Goal: Task Accomplishment & Management: Use online tool/utility

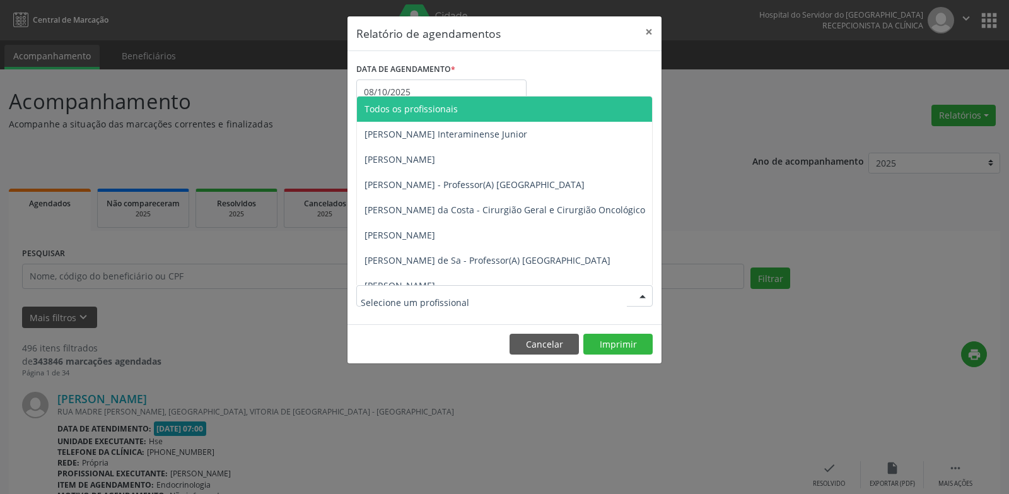
click at [443, 112] on span "Todos os profissionais" at bounding box center [411, 109] width 93 height 12
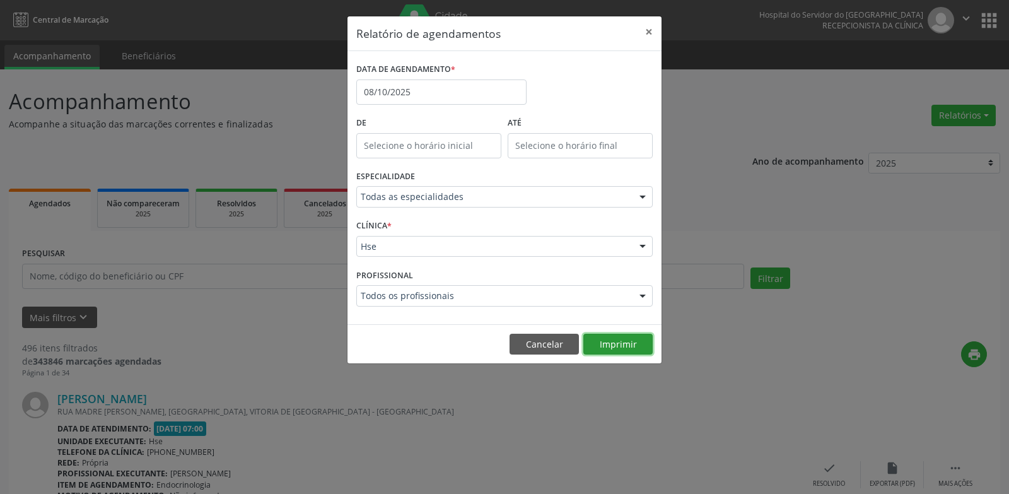
click at [639, 344] on button "Imprimir" at bounding box center [618, 344] width 69 height 21
click at [600, 339] on button "Imprimir" at bounding box center [618, 344] width 69 height 21
click at [399, 86] on input "08/10/2025" at bounding box center [441, 91] width 170 height 25
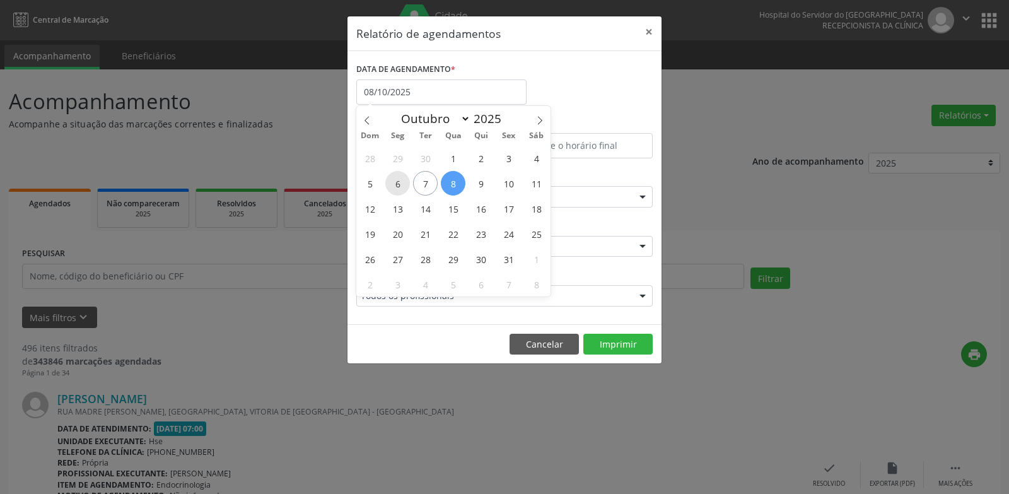
click at [398, 180] on span "6" at bounding box center [397, 183] width 25 height 25
type input "[DATE]"
click at [515, 182] on span "10" at bounding box center [508, 183] width 25 height 25
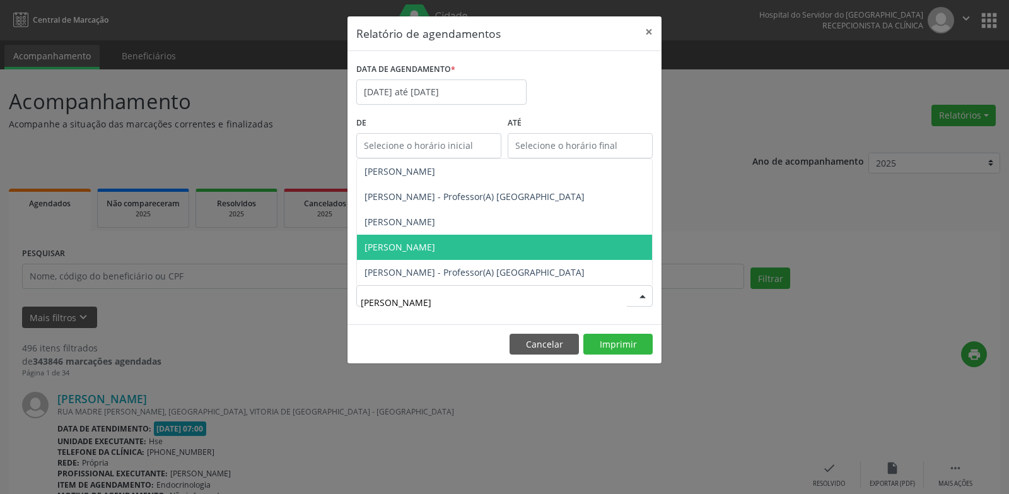
type input "[PERSON_NAME]"
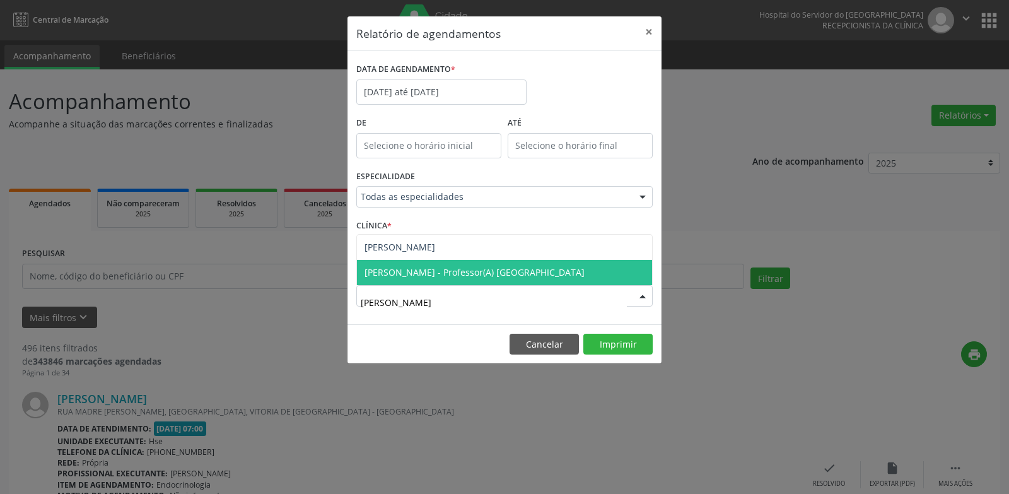
click at [505, 268] on span "[PERSON_NAME] - Professor(A) [GEOGRAPHIC_DATA]" at bounding box center [475, 272] width 220 height 12
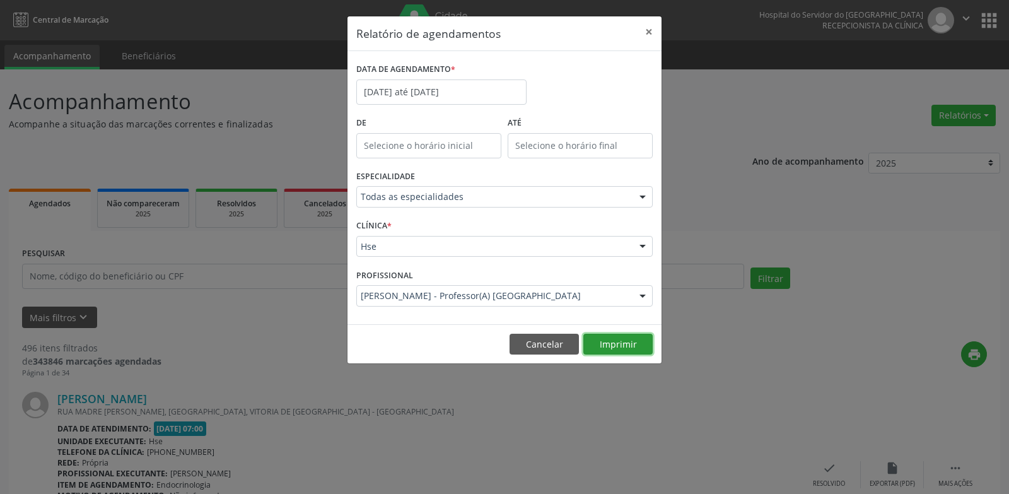
click at [638, 346] on button "Imprimir" at bounding box center [618, 344] width 69 height 21
click at [532, 344] on button "Cancelar" at bounding box center [544, 344] width 69 height 21
